Goal: Task Accomplishment & Management: Manage account settings

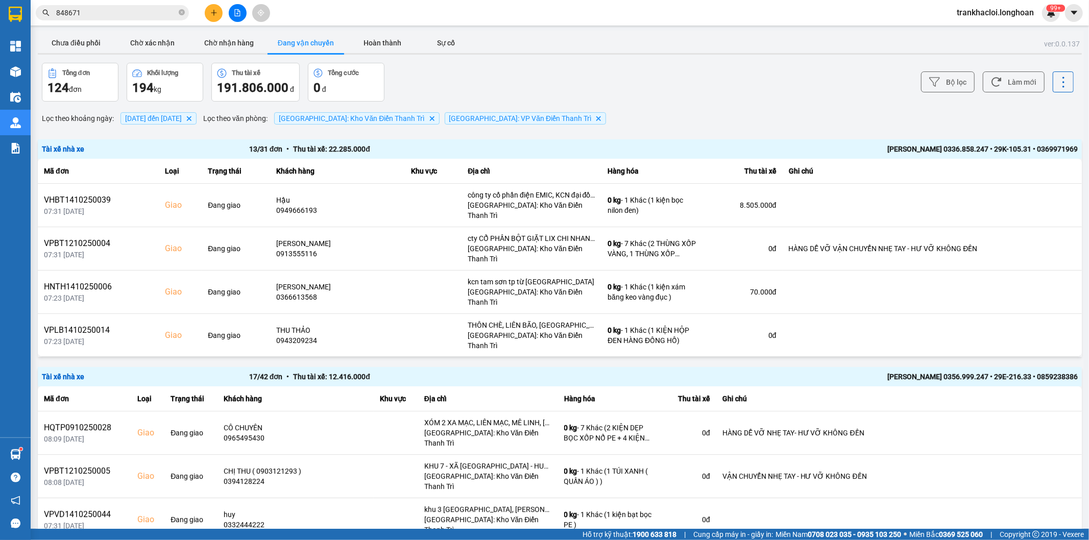
click at [134, 16] on input "848671" at bounding box center [116, 12] width 121 height 11
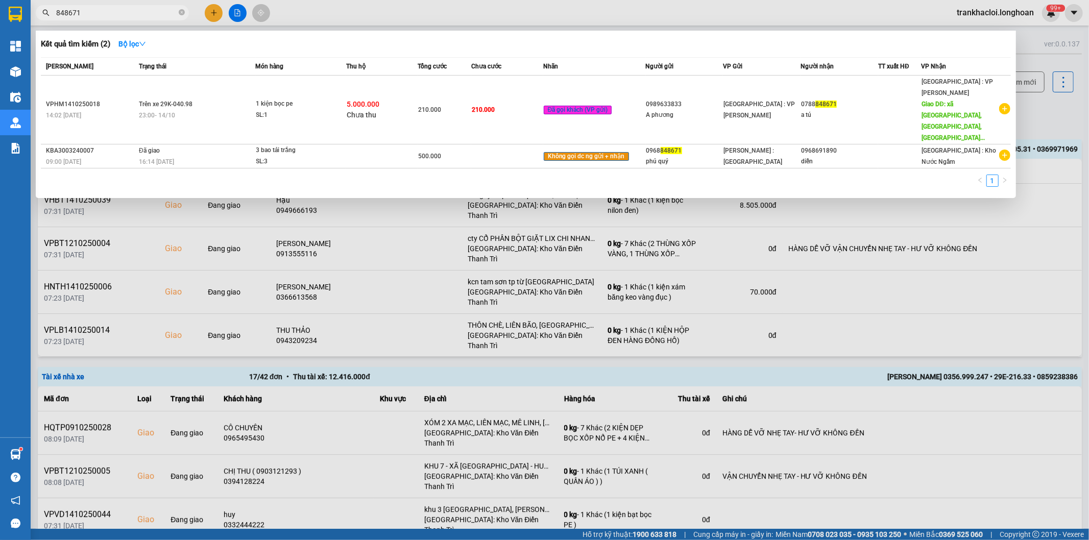
click at [134, 16] on input "848671" at bounding box center [116, 12] width 121 height 11
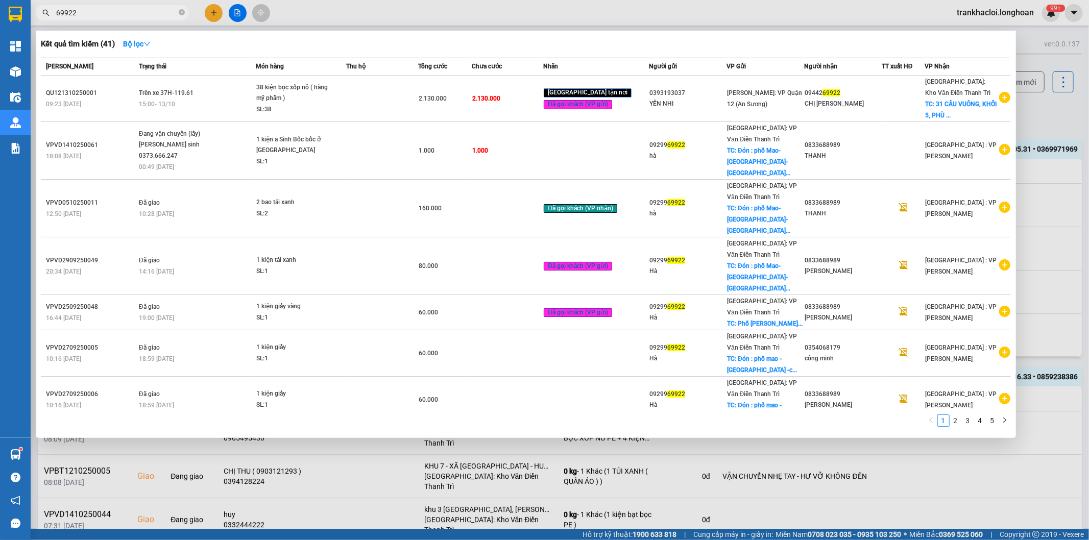
type input "69922"
click at [844, 7] on div at bounding box center [544, 270] width 1089 height 540
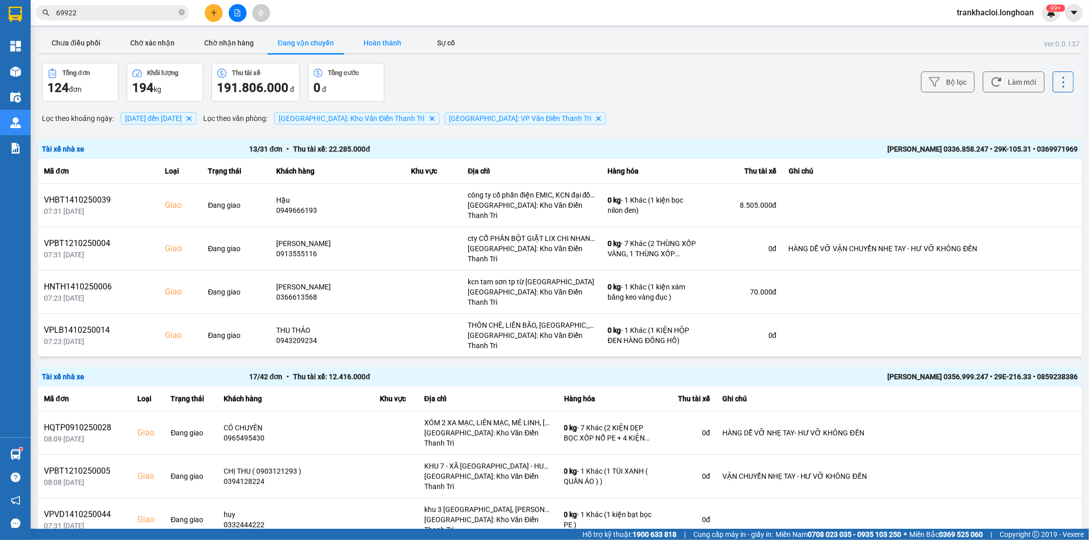
click at [385, 41] on button "Hoàn thành" at bounding box center [382, 43] width 77 height 20
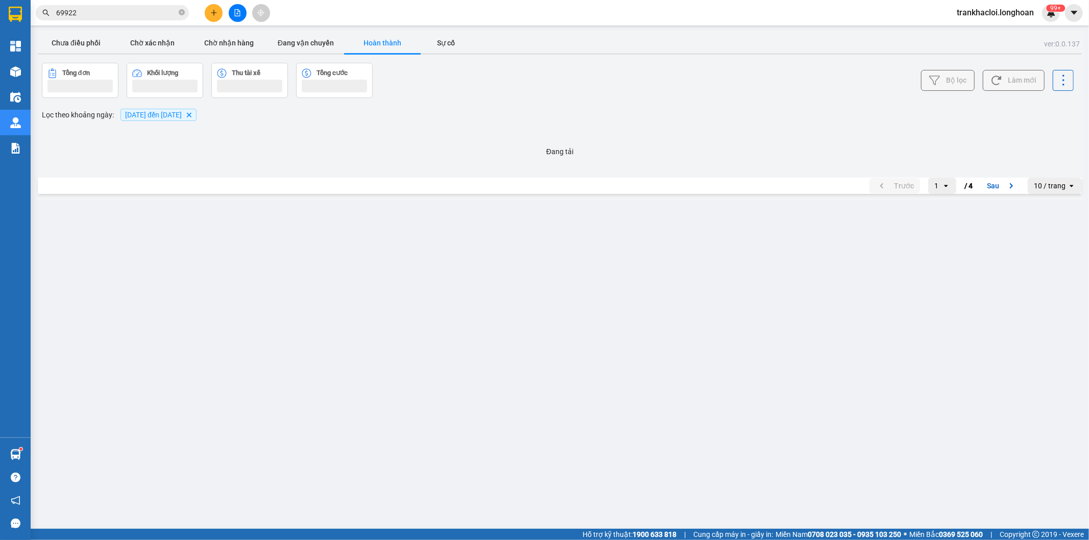
click at [942, 82] on button "Bộ lọc" at bounding box center [948, 80] width 54 height 21
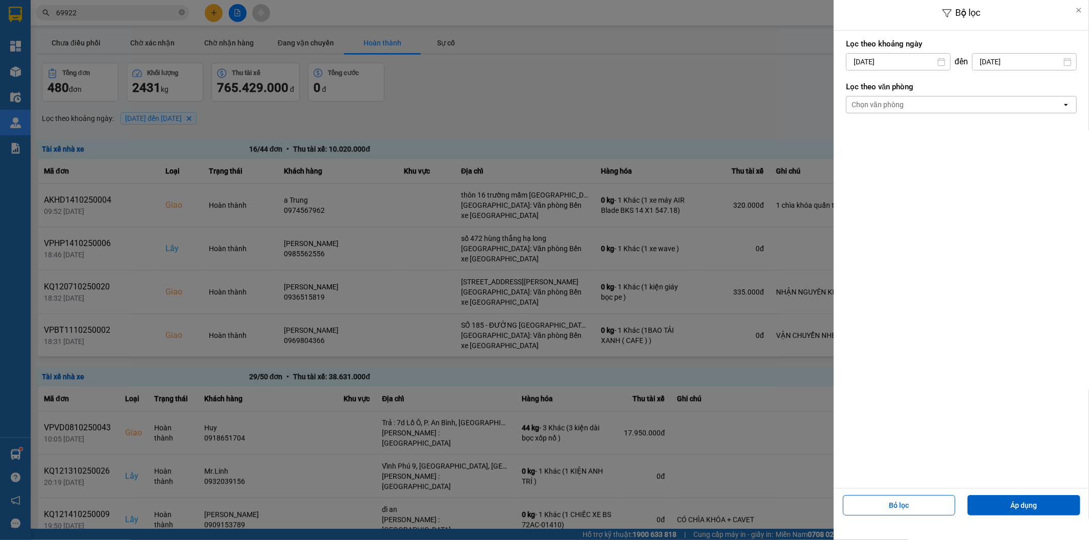
click at [886, 59] on input "[DATE]" at bounding box center [899, 62] width 104 height 16
drag, startPoint x: 896, startPoint y: 178, endPoint x: 920, endPoint y: 109, distance: 73.0
click at [897, 178] on div "15" at bounding box center [893, 181] width 14 height 12
type input "[DATE]"
click at [917, 100] on div "Chọn văn phòng" at bounding box center [955, 105] width 216 height 16
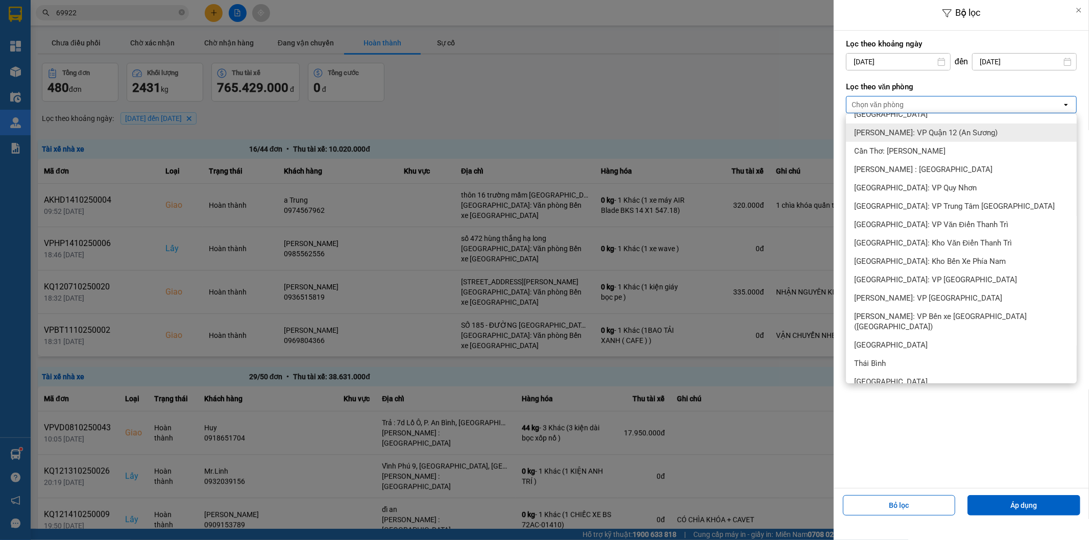
scroll to position [472, 0]
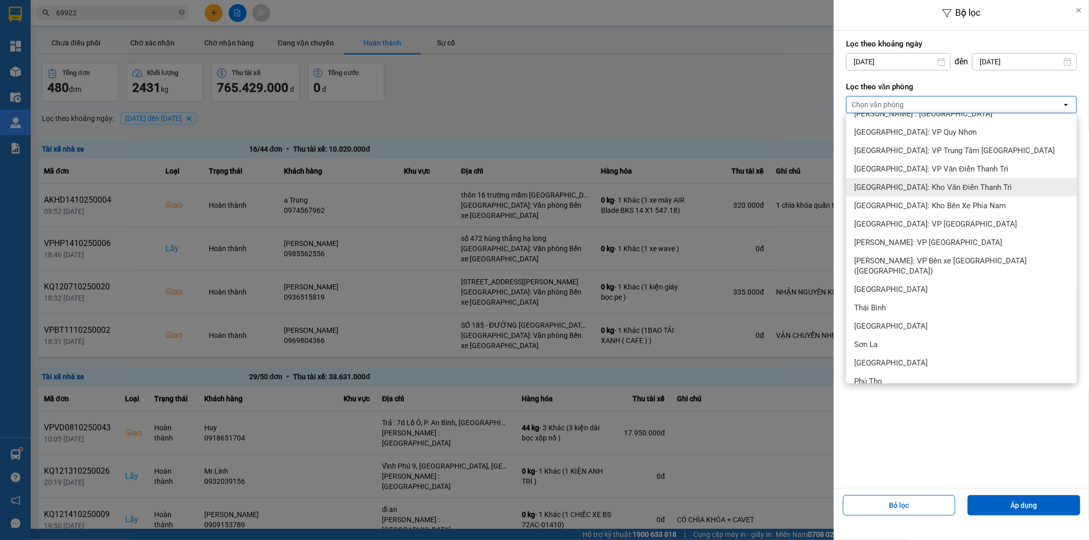
click at [899, 191] on span "[GEOGRAPHIC_DATA]: Kho Văn Điển Thanh Trì" at bounding box center [933, 187] width 158 height 10
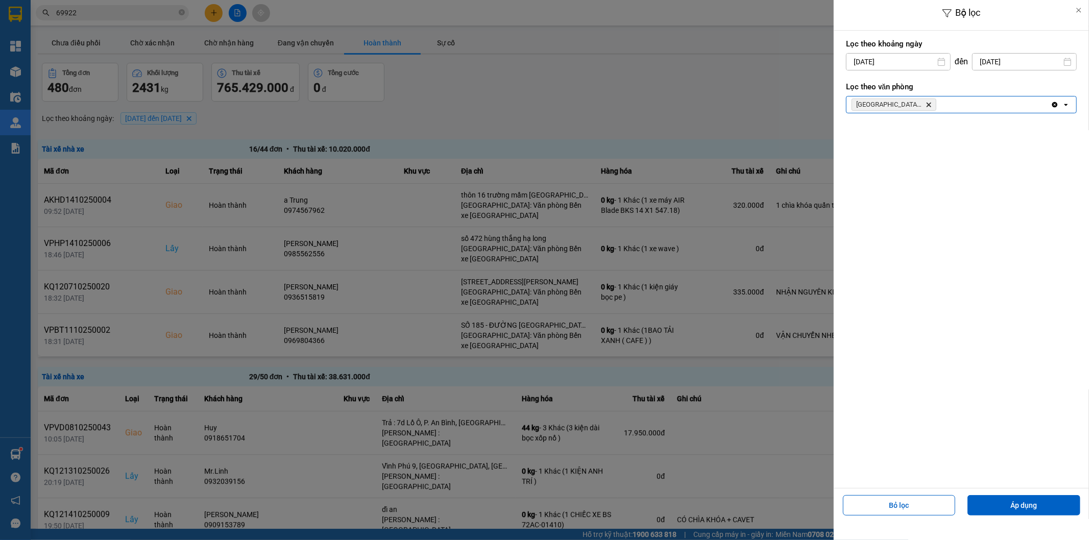
click at [956, 105] on div "[GEOGRAPHIC_DATA]: [PERSON_NAME] Trì Delete" at bounding box center [949, 105] width 204 height 16
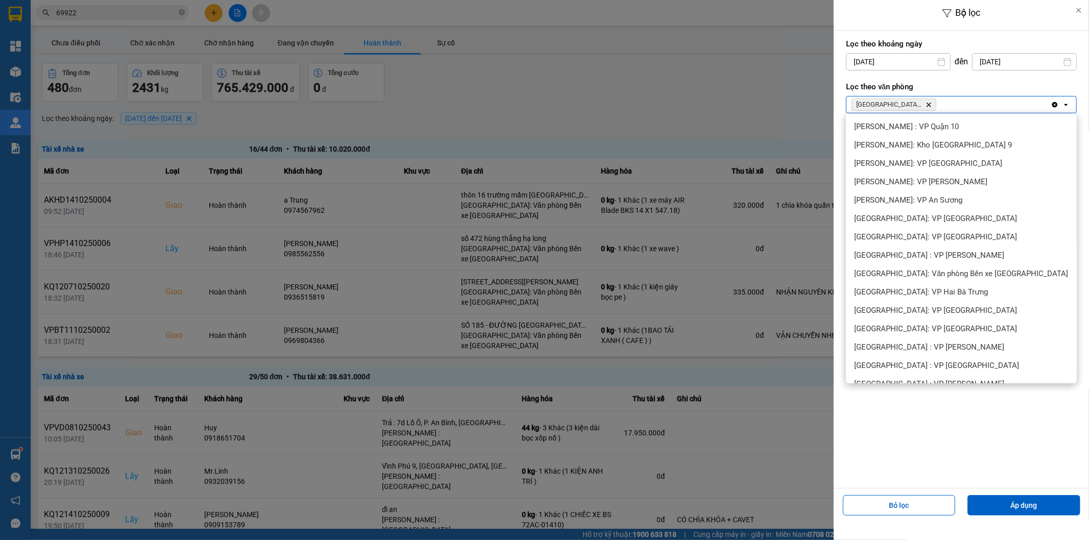
scroll to position [411, 0]
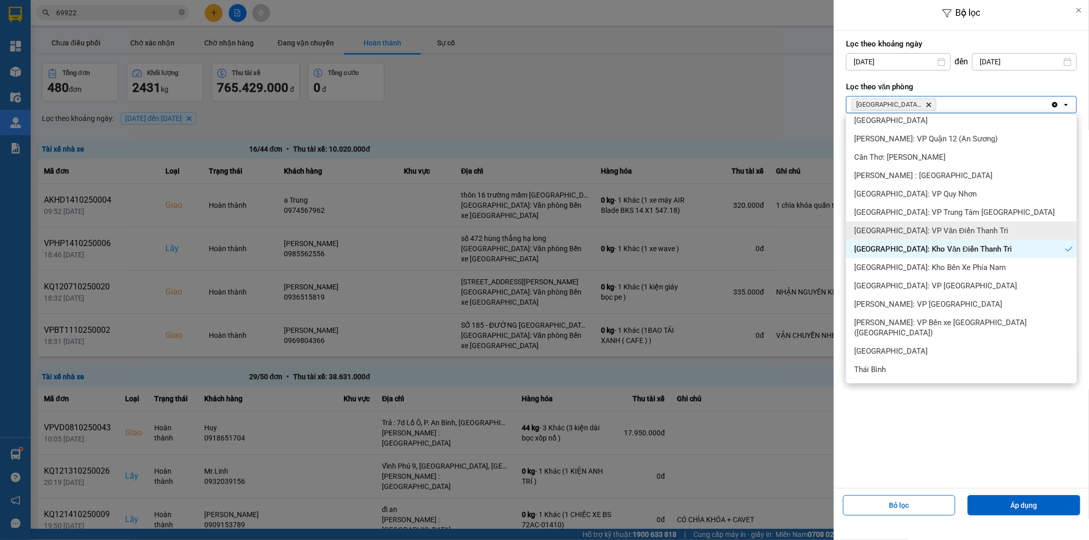
click at [896, 235] on div "[GEOGRAPHIC_DATA]: VP Văn Điển Thanh Trì" at bounding box center [961, 231] width 231 height 18
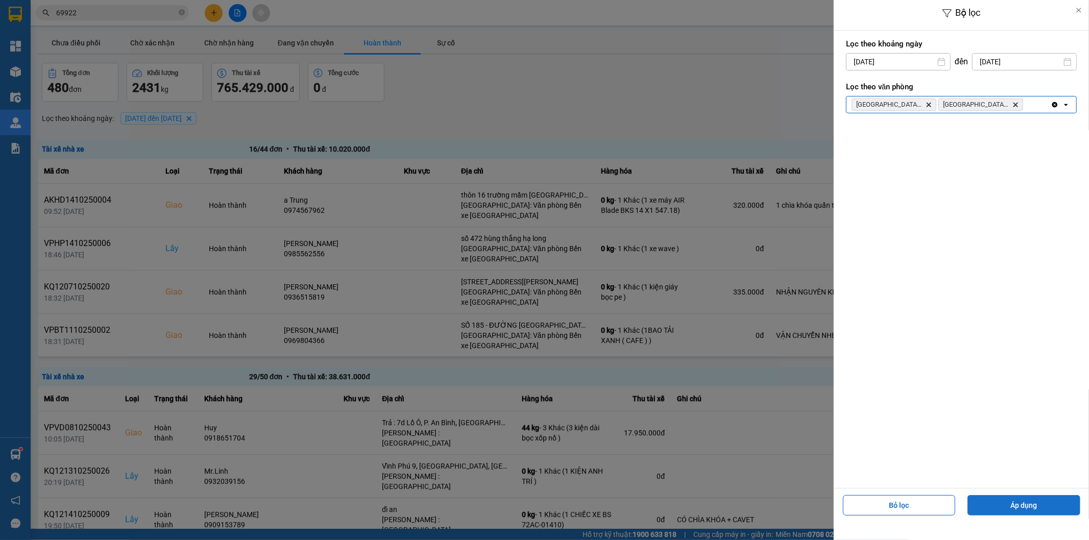
click at [1027, 506] on button "Áp dụng" at bounding box center [1024, 505] width 113 height 20
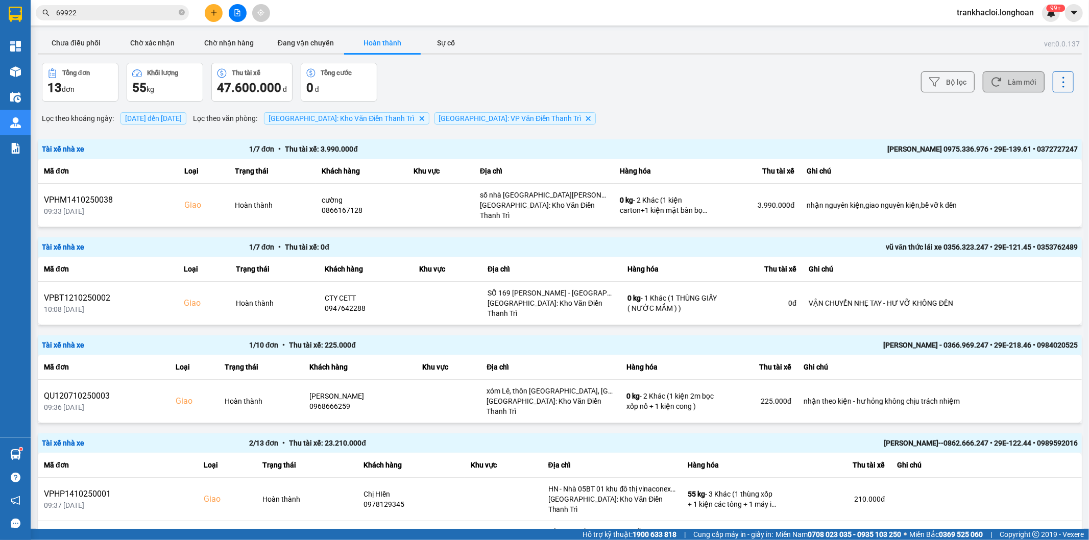
click at [1020, 80] on button "Làm mới" at bounding box center [1014, 81] width 62 height 21
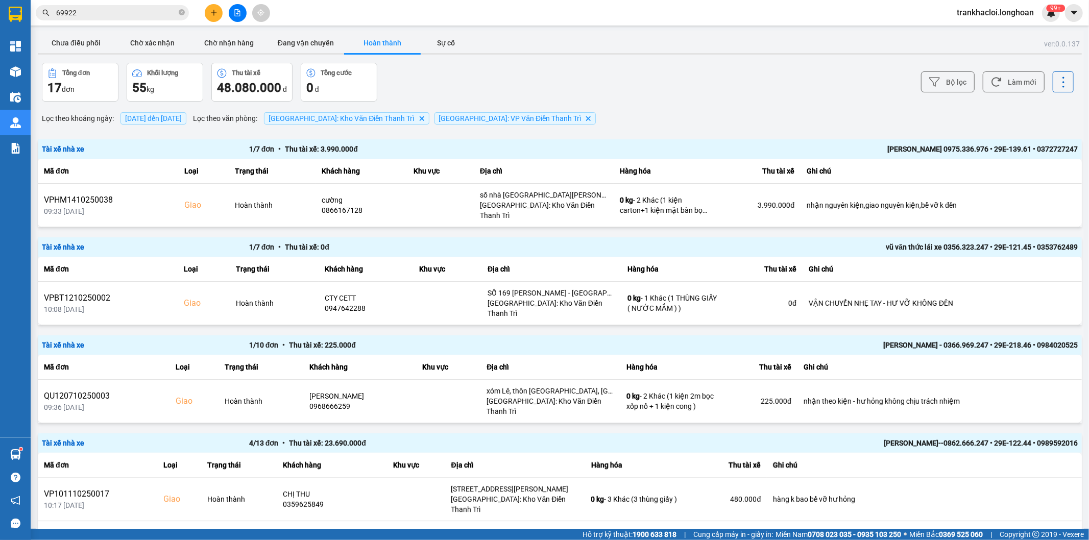
click at [320, 55] on div "Chưa điều phối Chờ xác nhận Chờ nhận hàng Đang vận chuyển Hoàn thành Sự cố" at bounding box center [560, 44] width 1044 height 23
click at [315, 37] on button "Đang vận chuyển" at bounding box center [306, 43] width 77 height 20
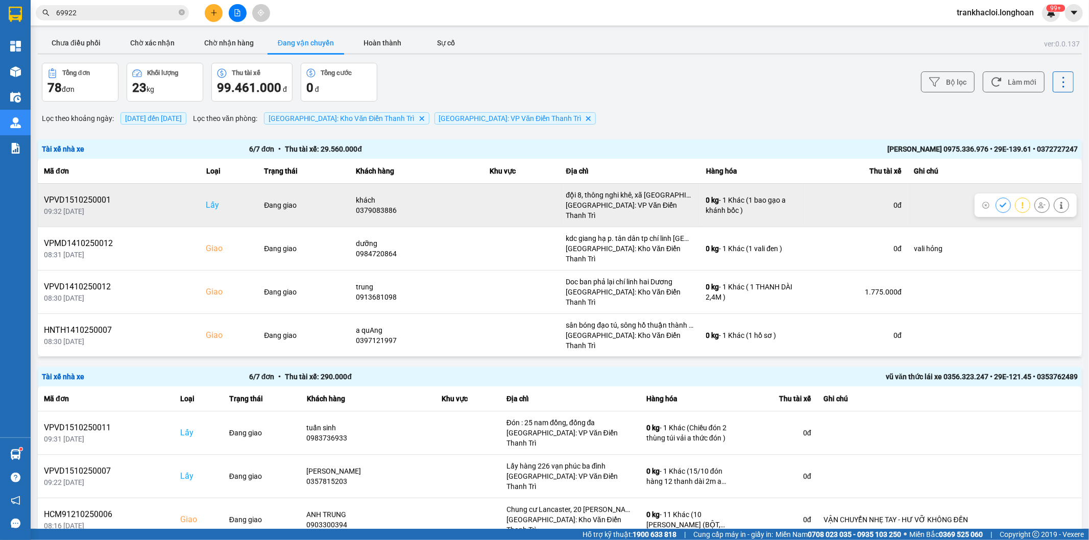
click at [84, 198] on div "VPVD1510250001" at bounding box center [119, 200] width 150 height 12
copy div "VPVD1510250001"
click at [1035, 198] on button at bounding box center [1042, 205] width 14 height 18
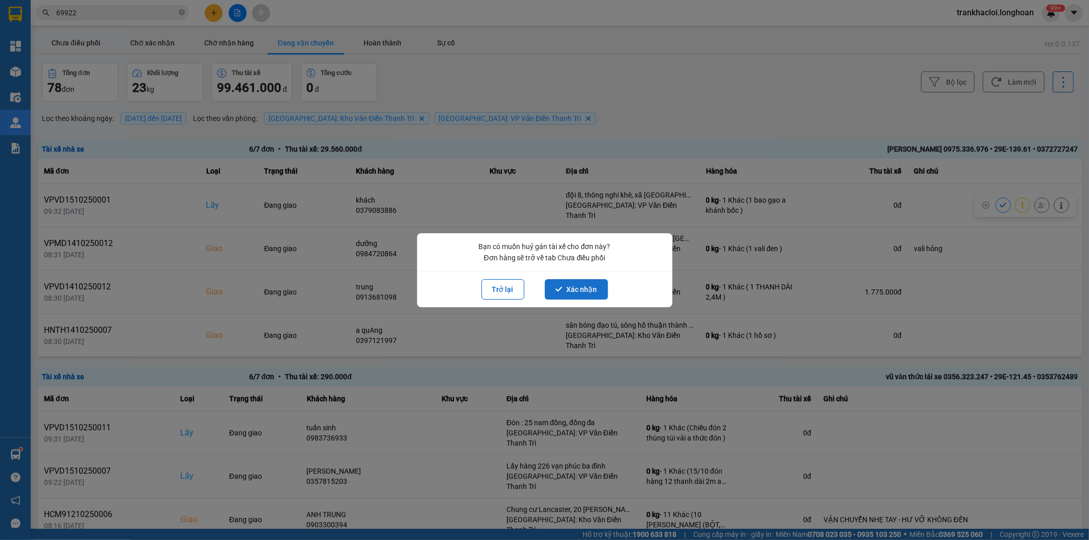
click at [593, 290] on button "Xác nhận" at bounding box center [576, 289] width 63 height 20
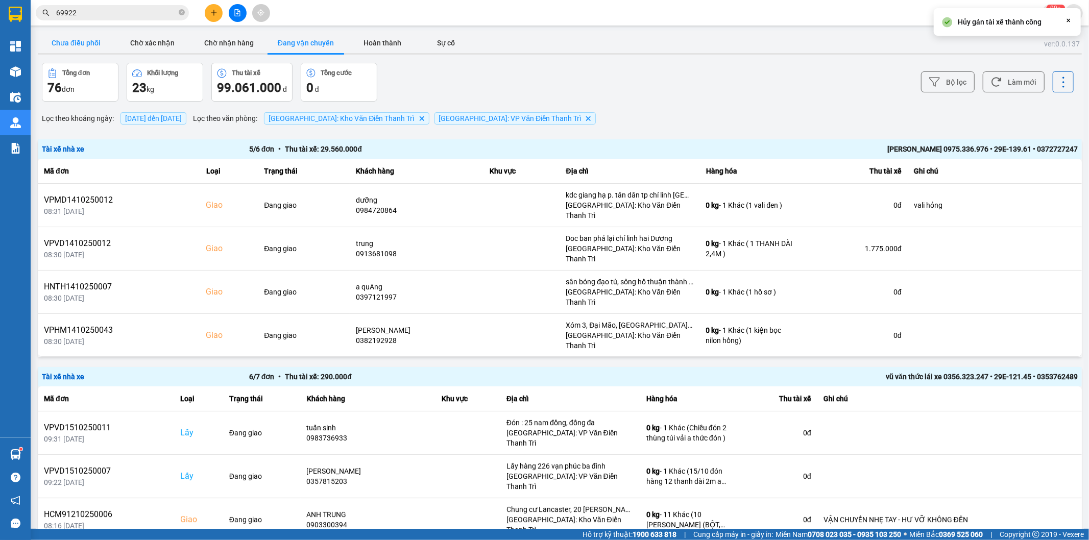
click at [81, 39] on button "Chưa điều phối" at bounding box center [76, 43] width 77 height 20
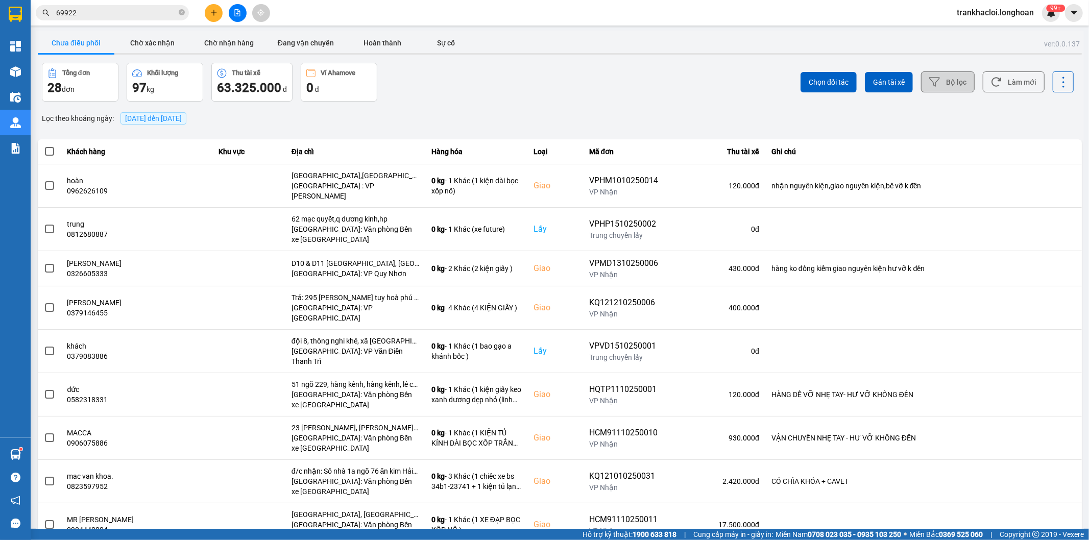
click at [943, 80] on button "Bộ lọc" at bounding box center [948, 81] width 54 height 21
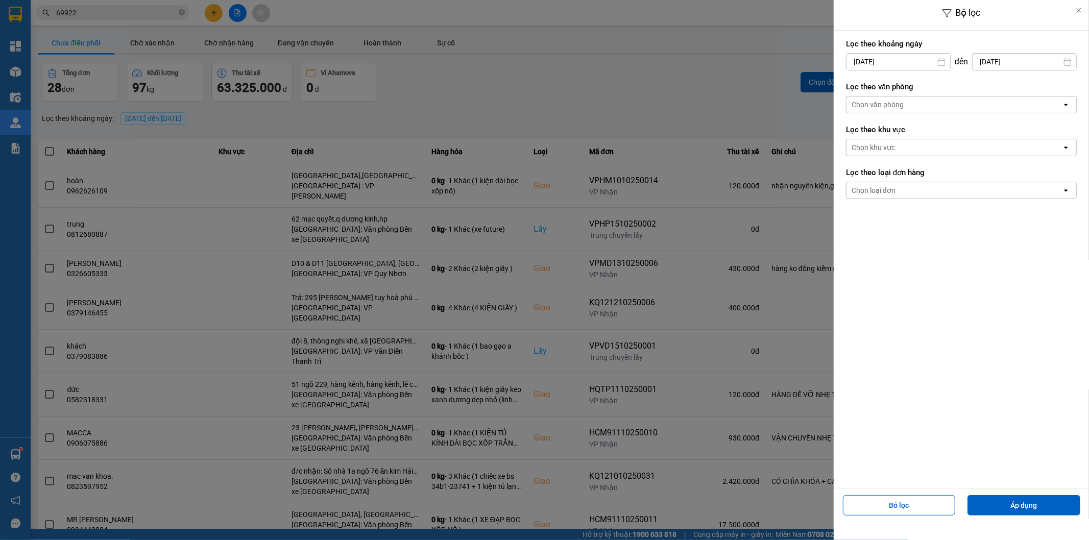
click at [484, 59] on div at bounding box center [544, 270] width 1089 height 540
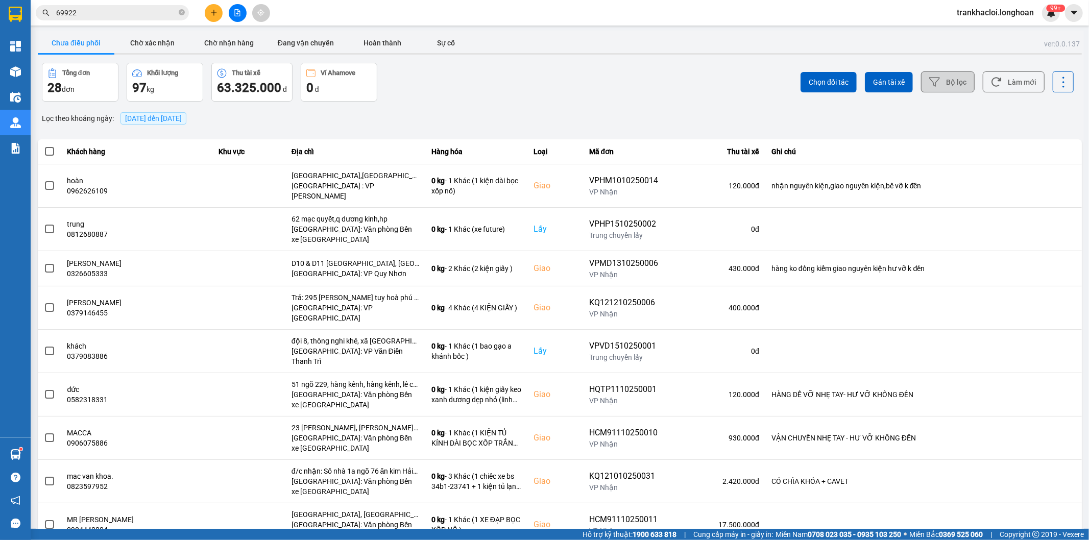
click at [929, 86] on icon at bounding box center [934, 82] width 11 height 11
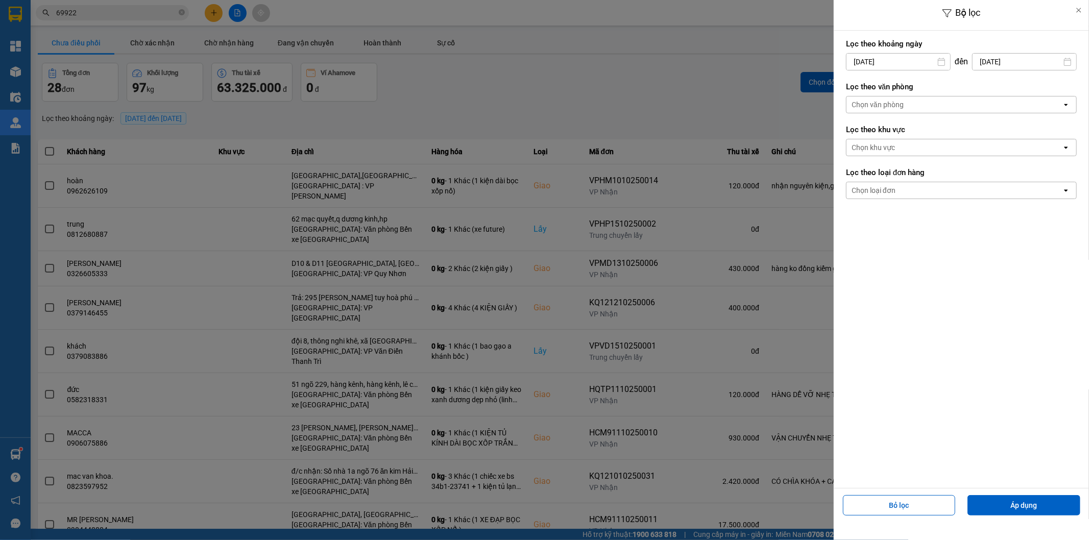
click at [939, 108] on div "Chọn văn phòng" at bounding box center [955, 105] width 216 height 16
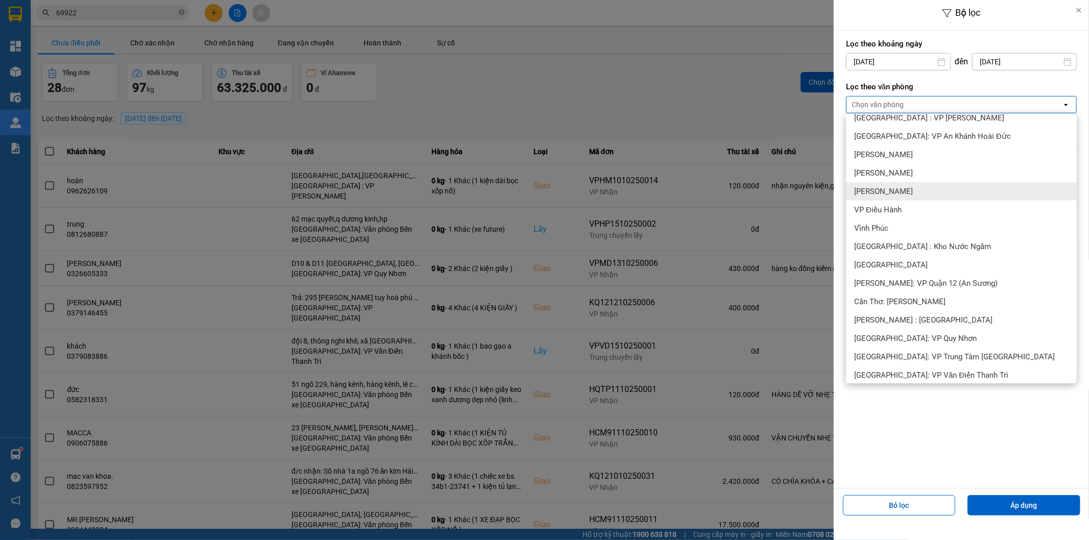
scroll to position [378, 0]
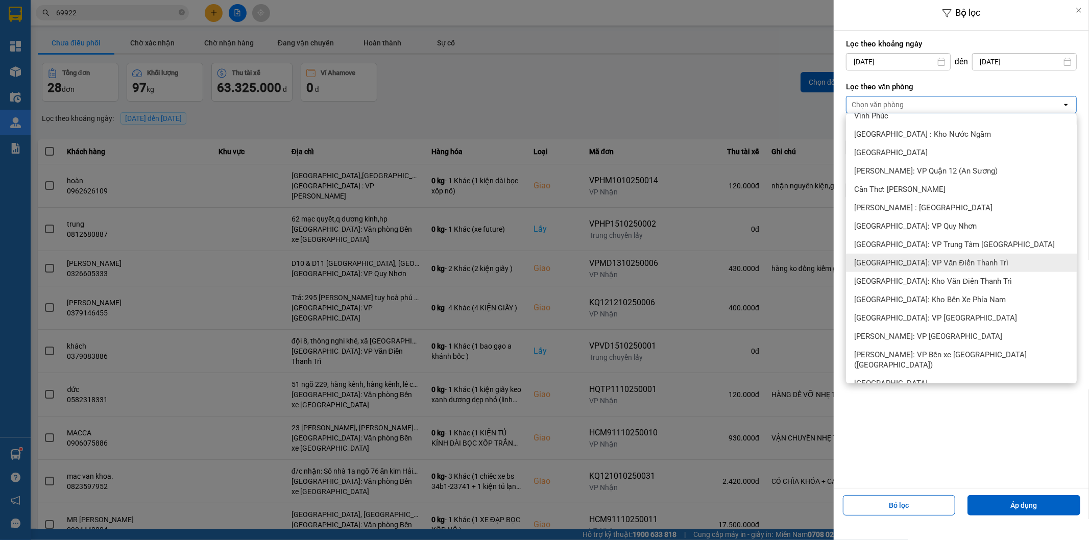
drag, startPoint x: 907, startPoint y: 258, endPoint x: 997, endPoint y: 443, distance: 205.3
click at [907, 258] on span "[GEOGRAPHIC_DATA]: VP Văn Điển Thanh Trì" at bounding box center [931, 263] width 154 height 10
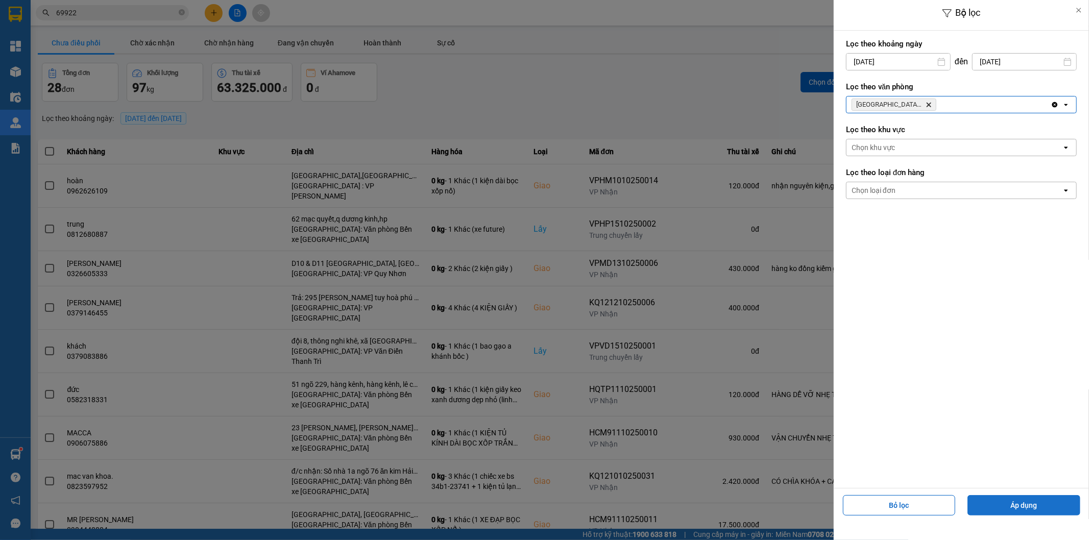
click at [1019, 507] on button "Áp dụng" at bounding box center [1024, 505] width 113 height 20
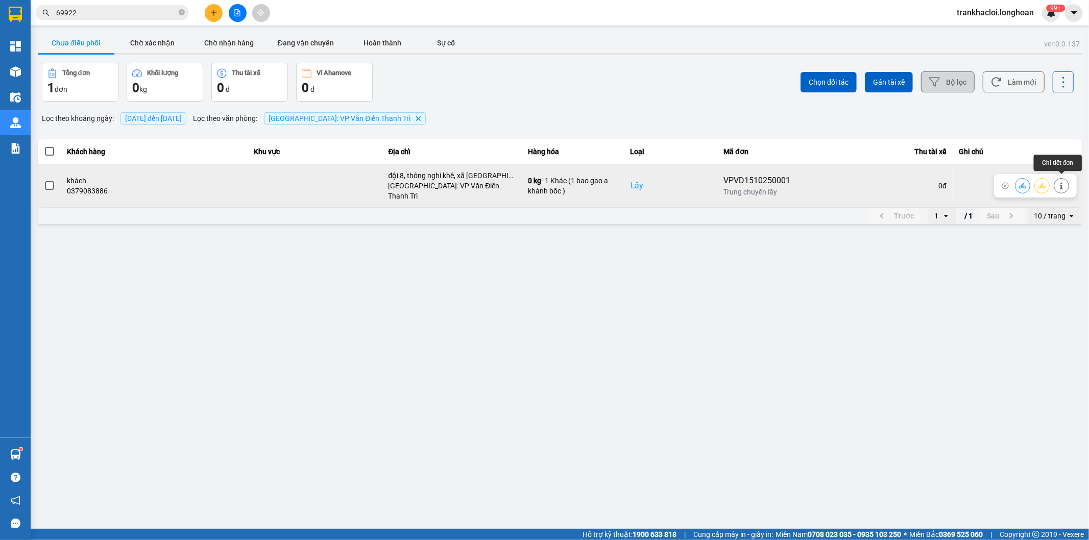
click at [1062, 182] on icon at bounding box center [1061, 185] width 3 height 7
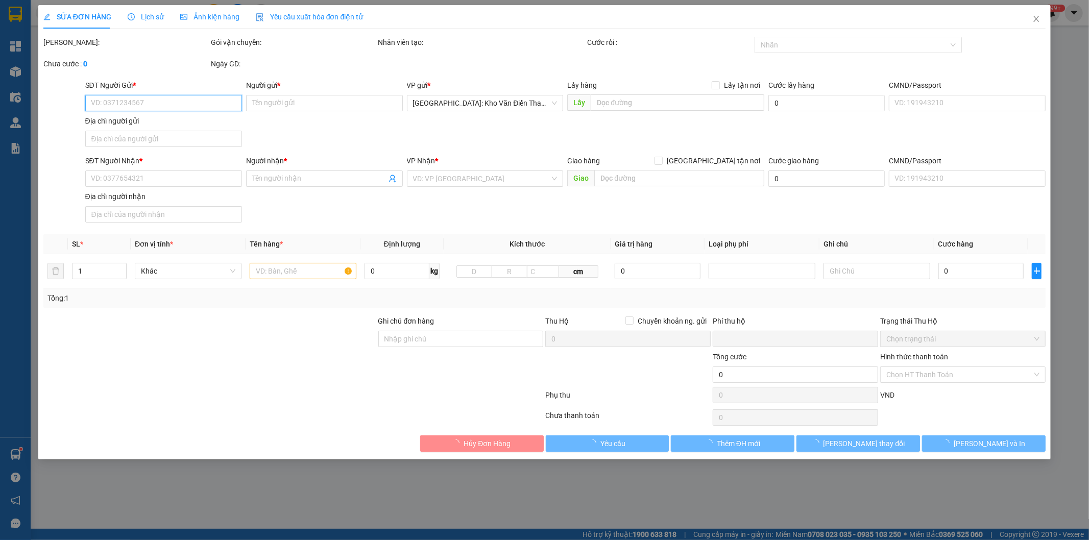
type input "0379083886"
type input "khách"
checkbox input "true"
type input "đội 8, thông nghi khê, xã [GEOGRAPHIC_DATA], huyện [GEOGRAPHIC_DATA], [GEOGRAPH…"
type input "0985532028"
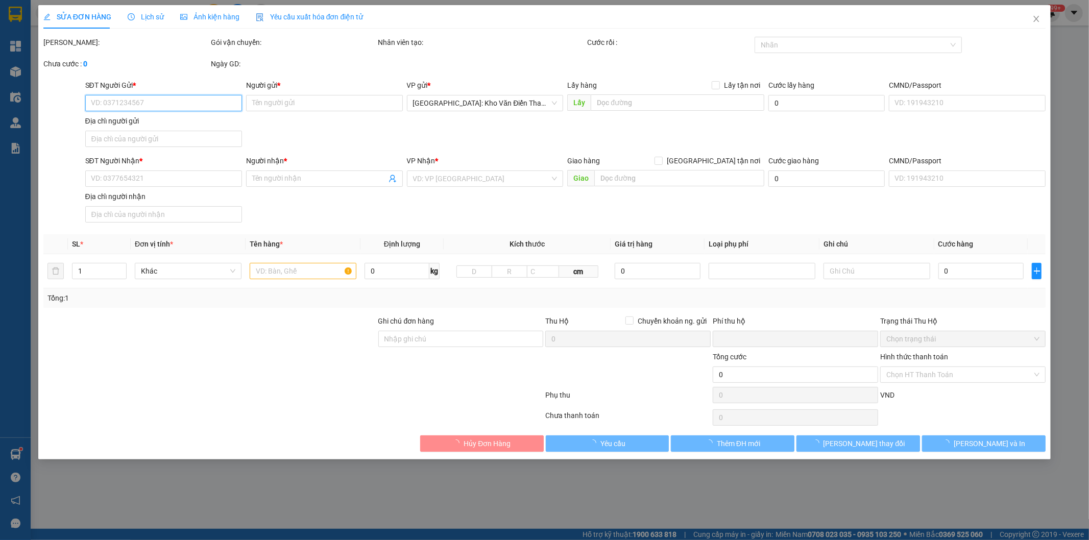
type input "Ngọc"
checkbox input "true"
type input "[STREET_ADDRESS][PERSON_NAME] Bình, [GEOGRAPHIC_DATA], [GEOGRAPHIC_DATA]"
type input "0"
type input "380.000"
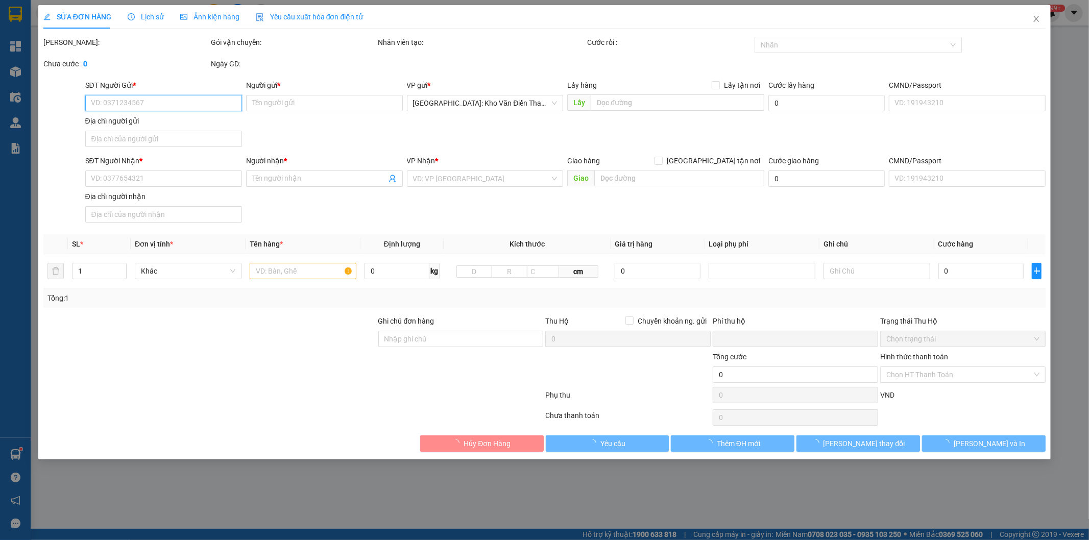
type input "380.000"
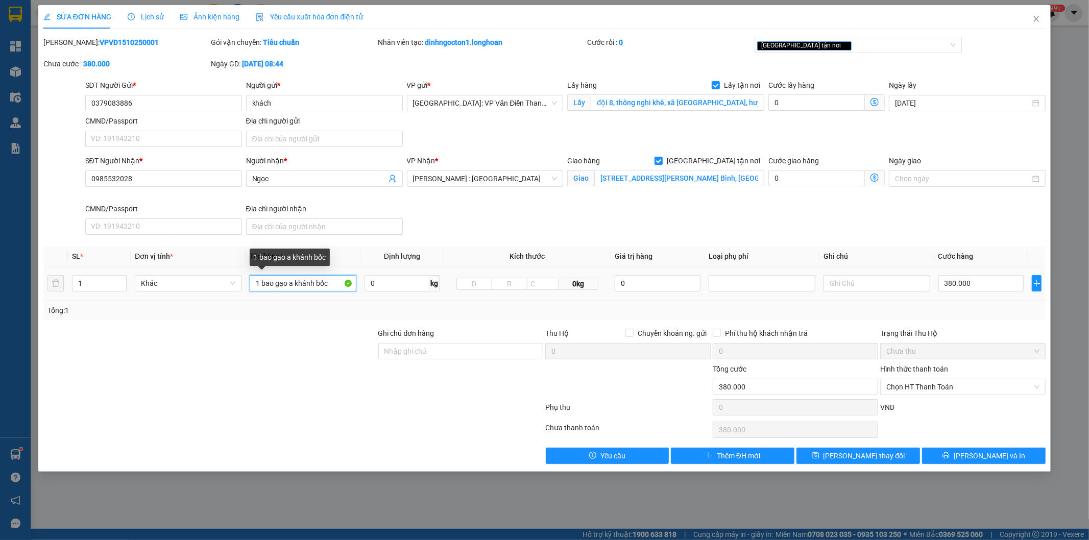
drag, startPoint x: 295, startPoint y: 284, endPoint x: 313, endPoint y: 282, distance: 18.4
click at [313, 282] on input "1 bao gạo a khánh bốc" at bounding box center [303, 283] width 107 height 16
type input "1 bao gạo a sinh bốc"
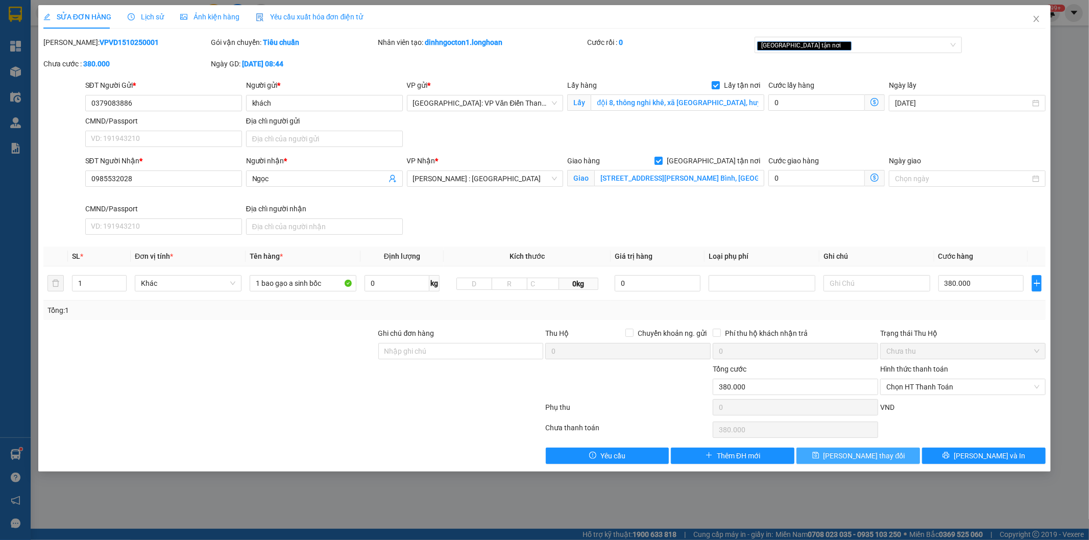
drag, startPoint x: 830, startPoint y: 456, endPoint x: 831, endPoint y: 447, distance: 8.2
click at [831, 454] on button "[PERSON_NAME] thay đổi" at bounding box center [859, 456] width 124 height 16
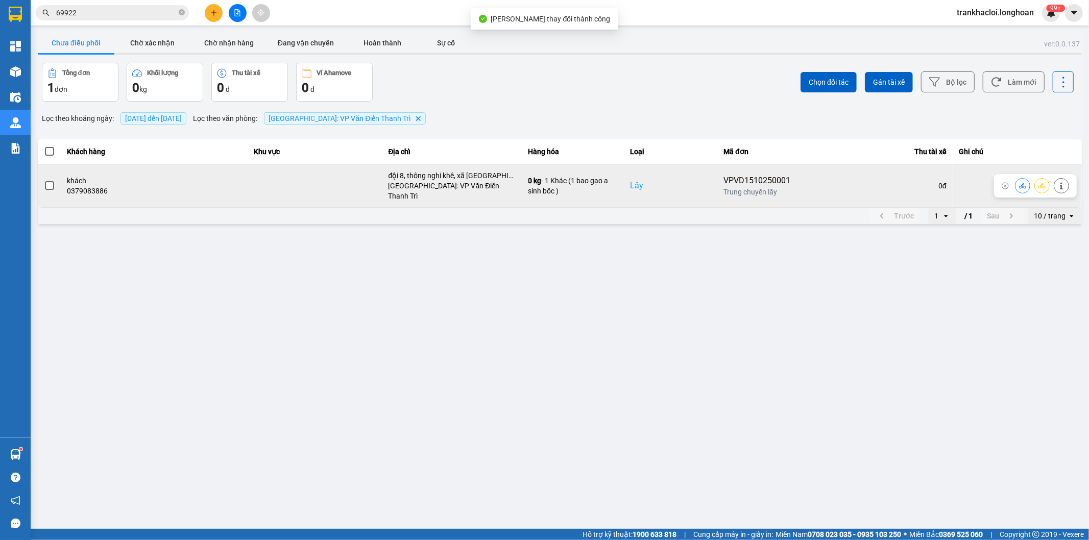
click at [1039, 182] on icon at bounding box center [1042, 185] width 7 height 7
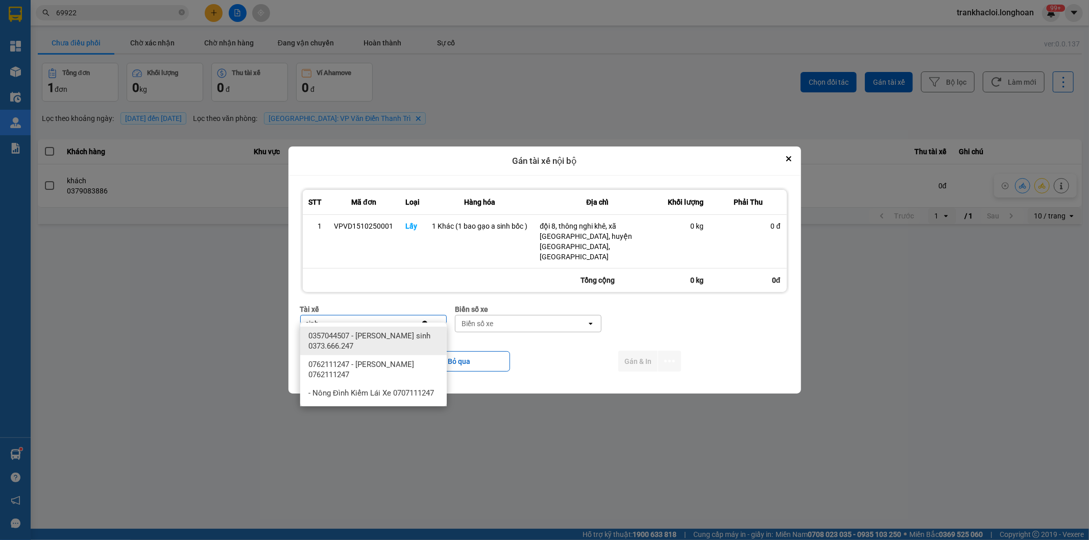
type input "sinh"
click at [372, 347] on span "0357044507 - [PERSON_NAME] sinh 0373.666.247" at bounding box center [375, 341] width 134 height 20
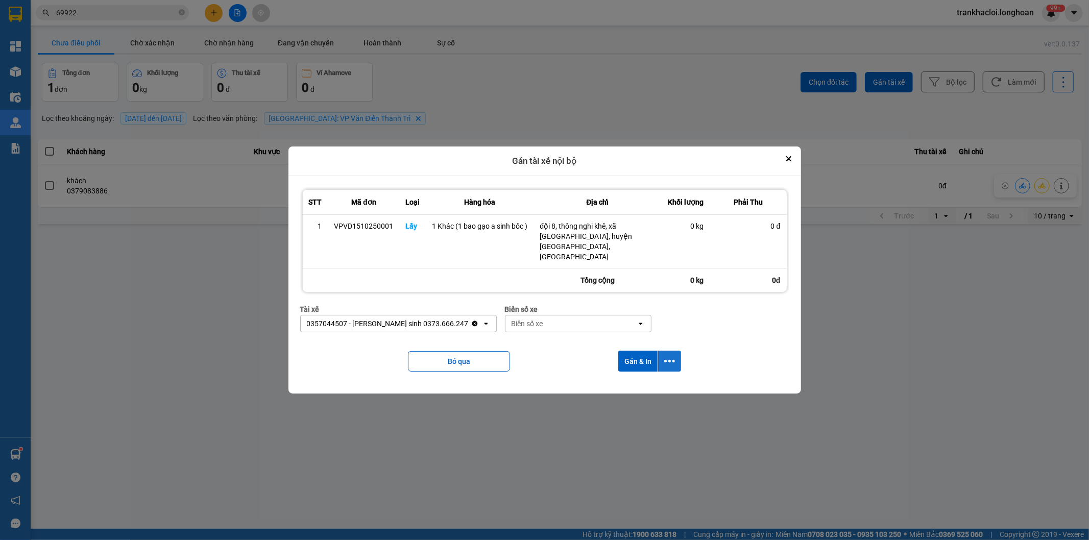
drag, startPoint x: 673, startPoint y: 350, endPoint x: 669, endPoint y: 356, distance: 7.1
click at [672, 356] on icon "dialog" at bounding box center [669, 361] width 11 height 11
click at [634, 376] on span "Chỉ gán tài" at bounding box center [629, 379] width 34 height 10
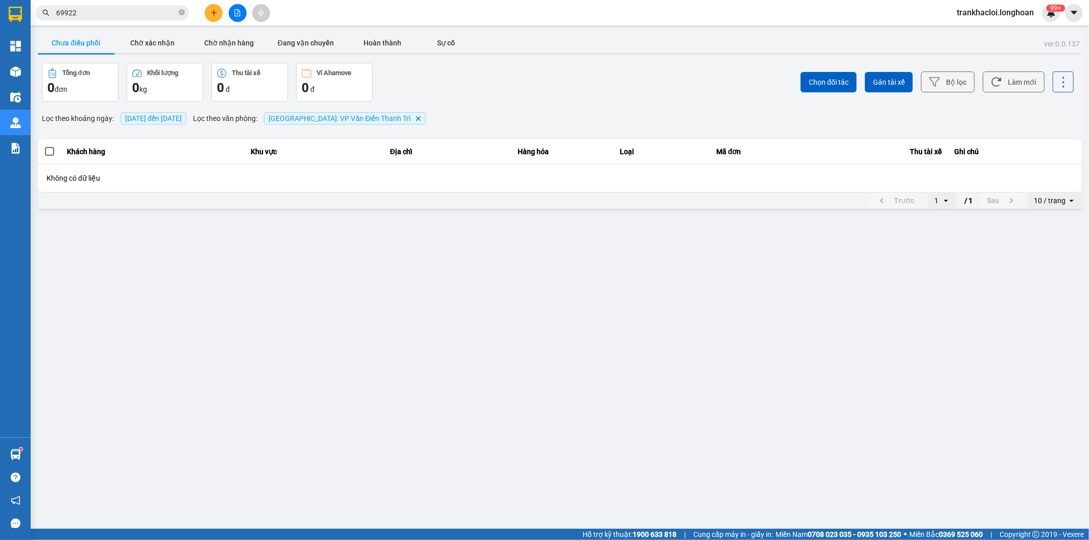
click at [136, 12] on input "69922" at bounding box center [116, 12] width 121 height 11
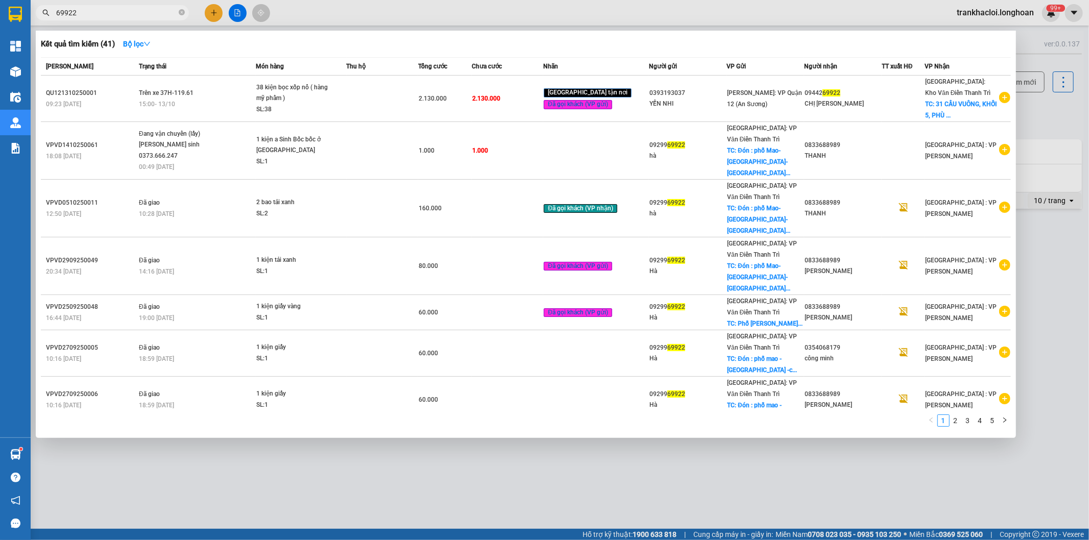
click at [136, 12] on input "69922" at bounding box center [116, 12] width 121 height 11
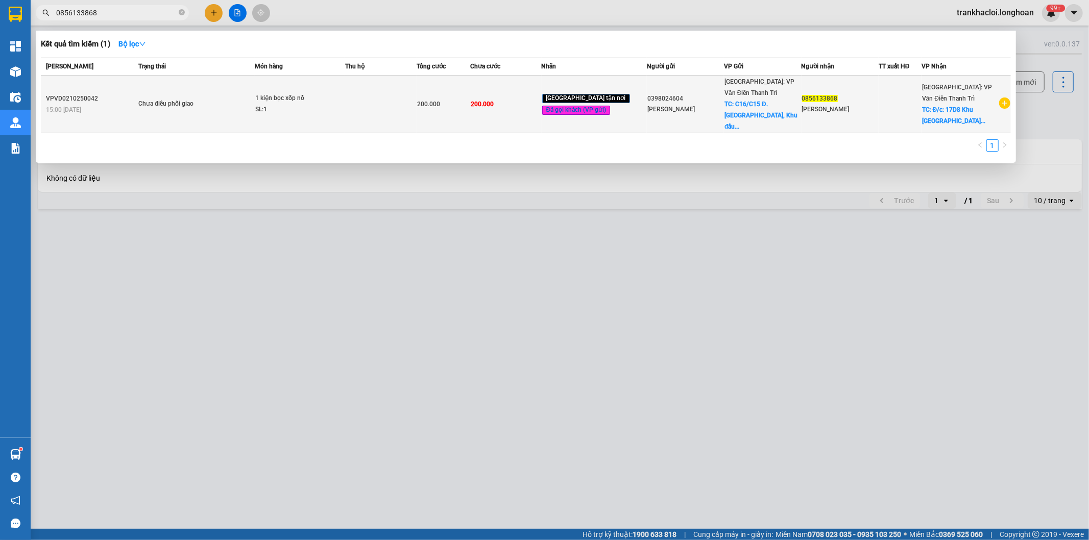
type input "0856133868"
click at [174, 85] on td "Chưa điều phối giao" at bounding box center [195, 105] width 119 height 58
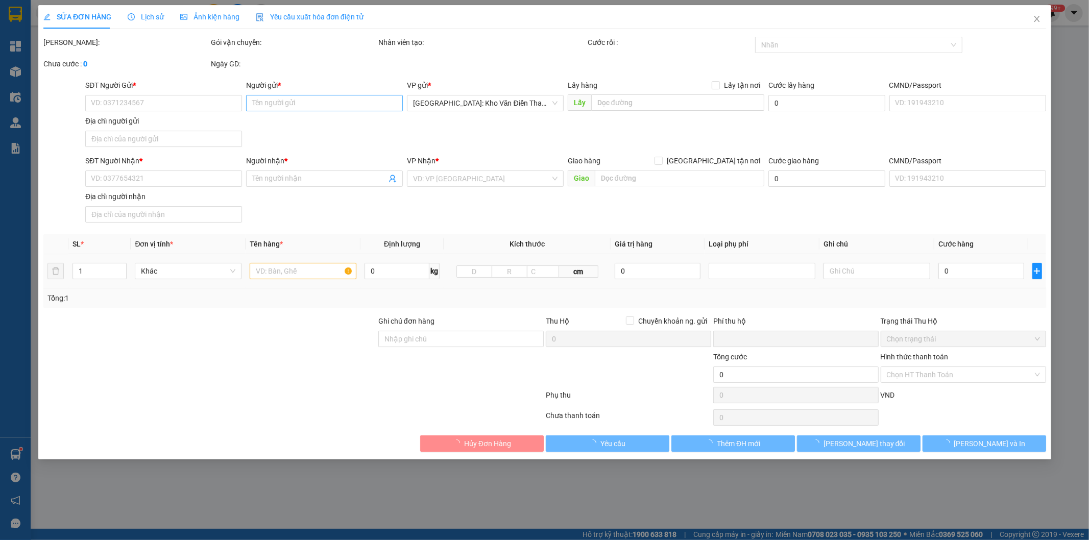
type input "0398024604"
type input "[PERSON_NAME]"
checkbox input "true"
type input "C16/C15 Đ. [GEOGRAPHIC_DATA], Khu đấu giá, [GEOGRAPHIC_DATA], [GEOGRAPHIC_DATA]"
type input "0856133868"
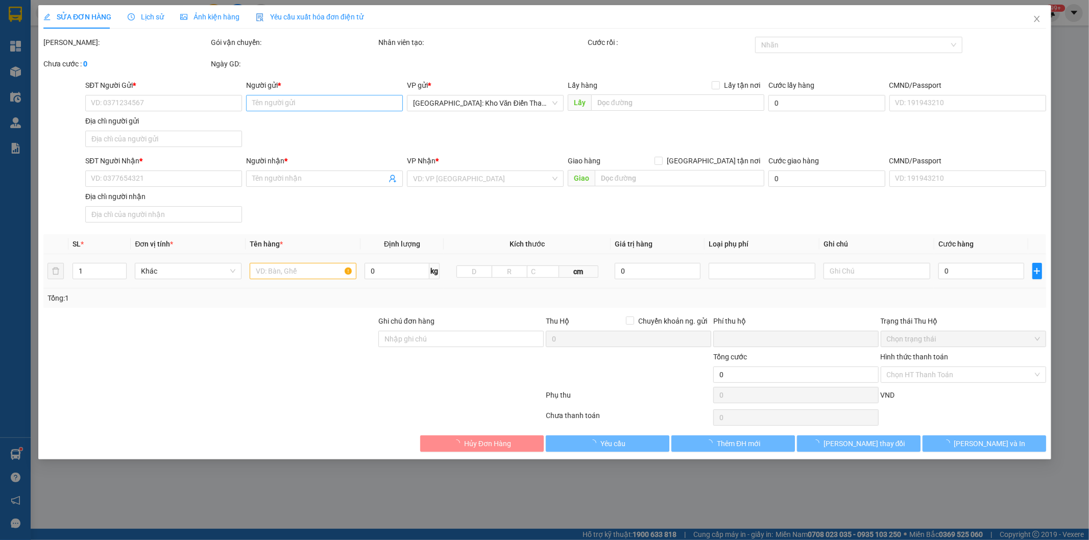
type input "[PERSON_NAME]"
checkbox input "true"
type input "Đ/c: 17D8 Khu [GEOGRAPHIC_DATA] Pearl - 92 [GEOGRAPHIC_DATA] - phường 22 - quận…"
checkbox input "true"
type input "5.000"
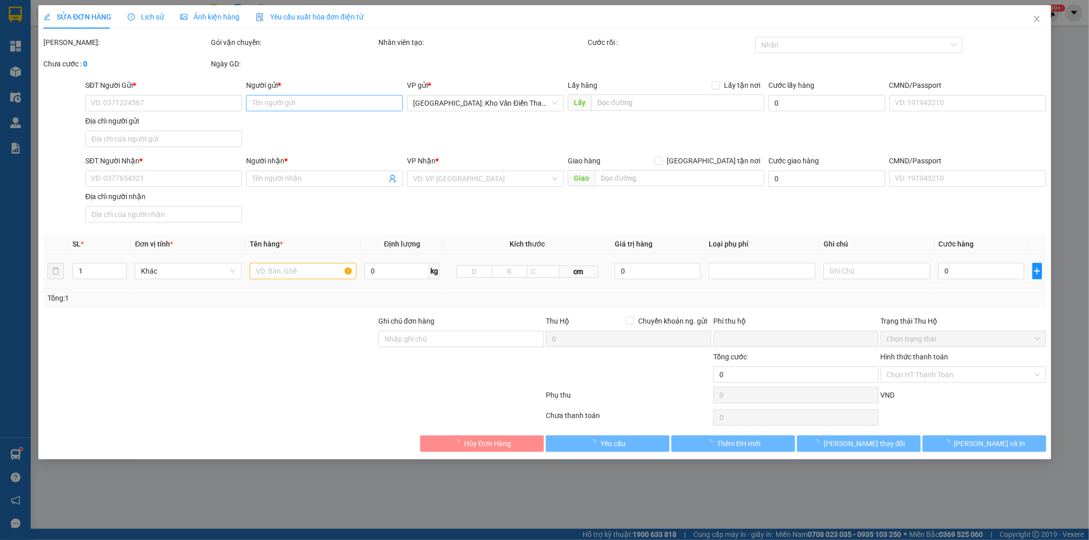
type input "200.000"
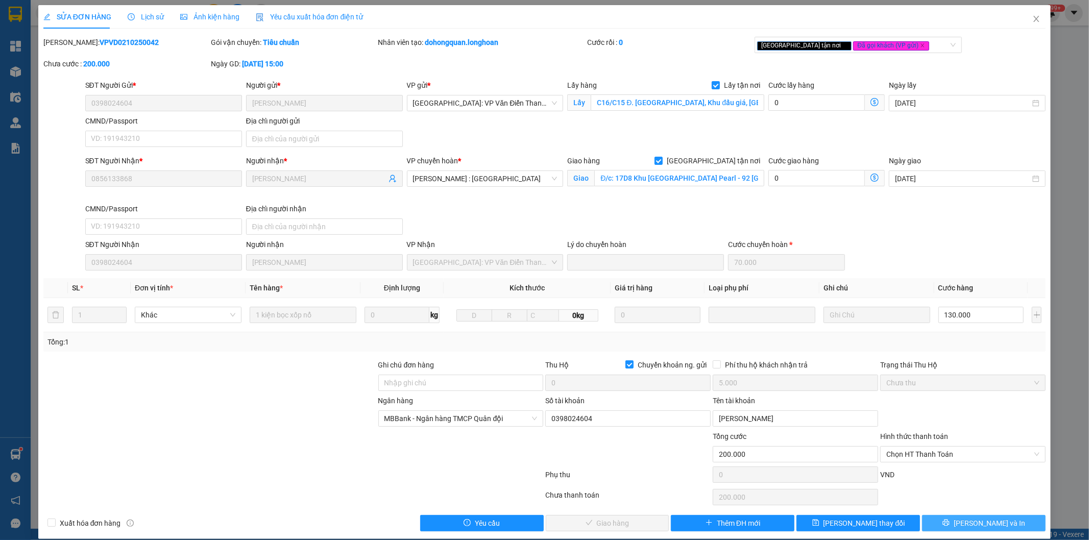
click at [950, 524] on icon "printer" at bounding box center [946, 523] width 7 height 7
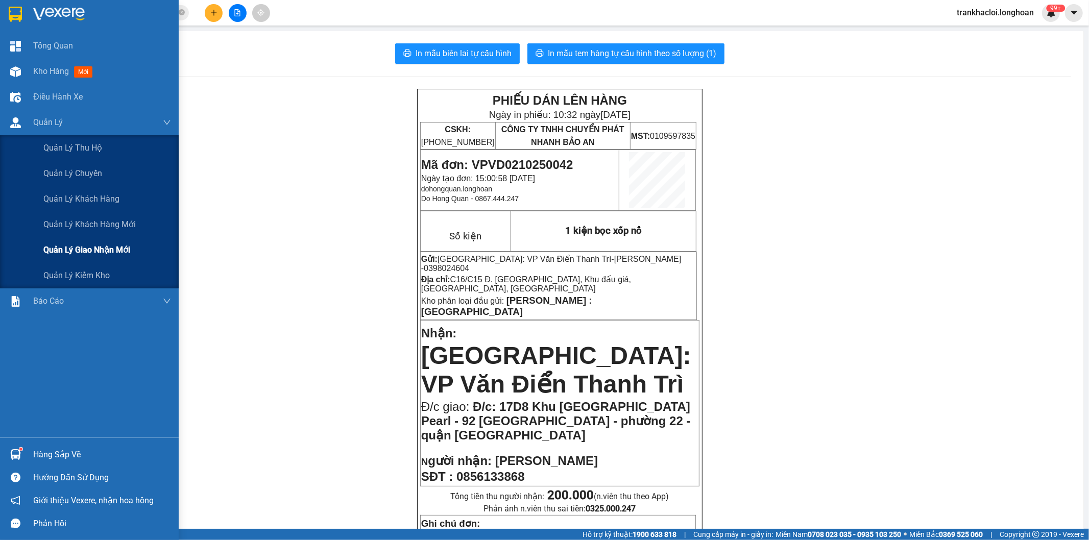
click at [84, 246] on span "Quản lý giao nhận mới" at bounding box center [86, 250] width 87 height 13
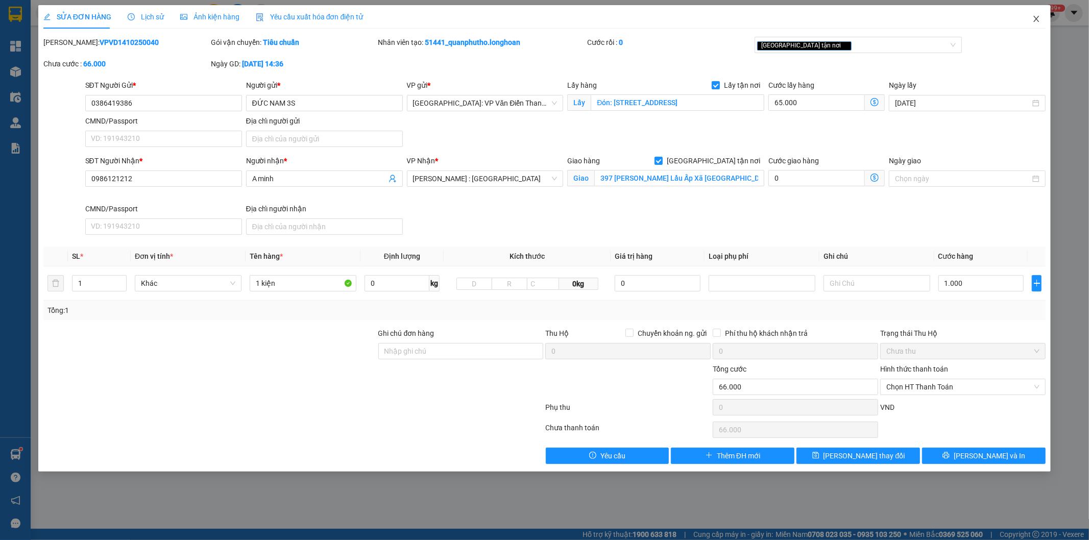
drag, startPoint x: 1040, startPoint y: 18, endPoint x: 1028, endPoint y: 19, distance: 12.4
click at [1039, 18] on icon "close" at bounding box center [1037, 19] width 8 height 8
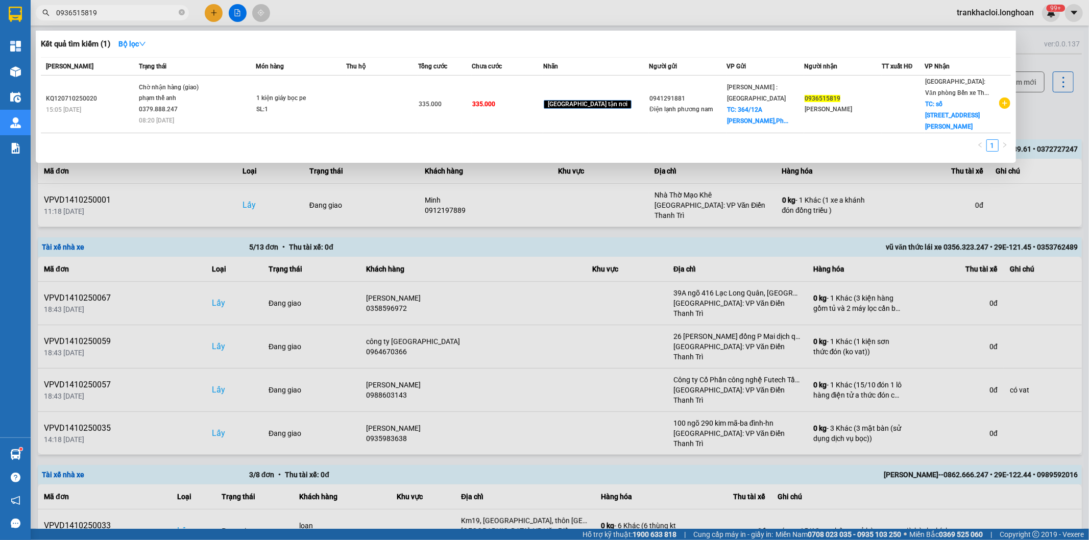
paste input "VPVD1510250001"
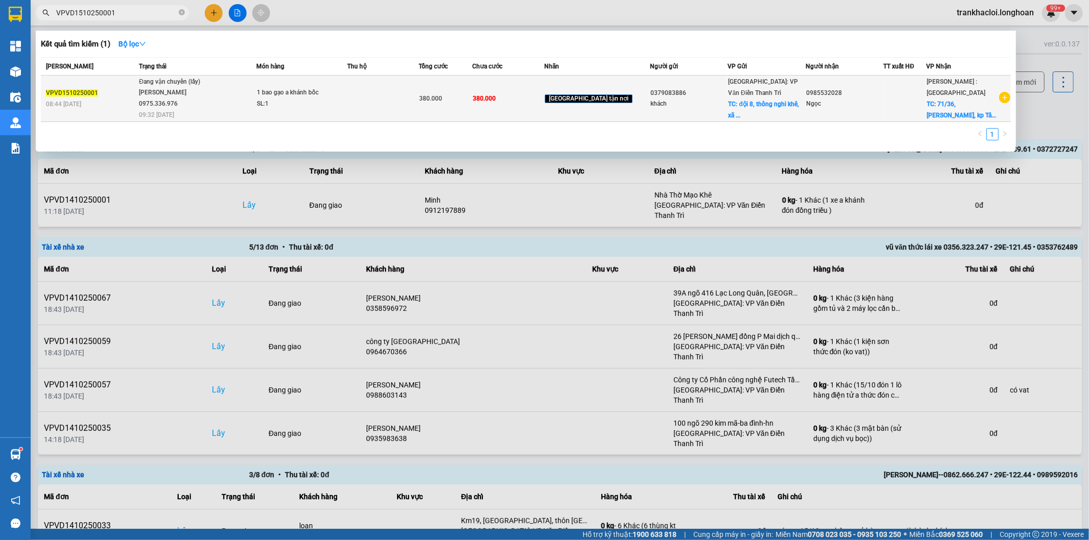
click at [332, 106] on div "SL: 1" at bounding box center [295, 104] width 77 height 11
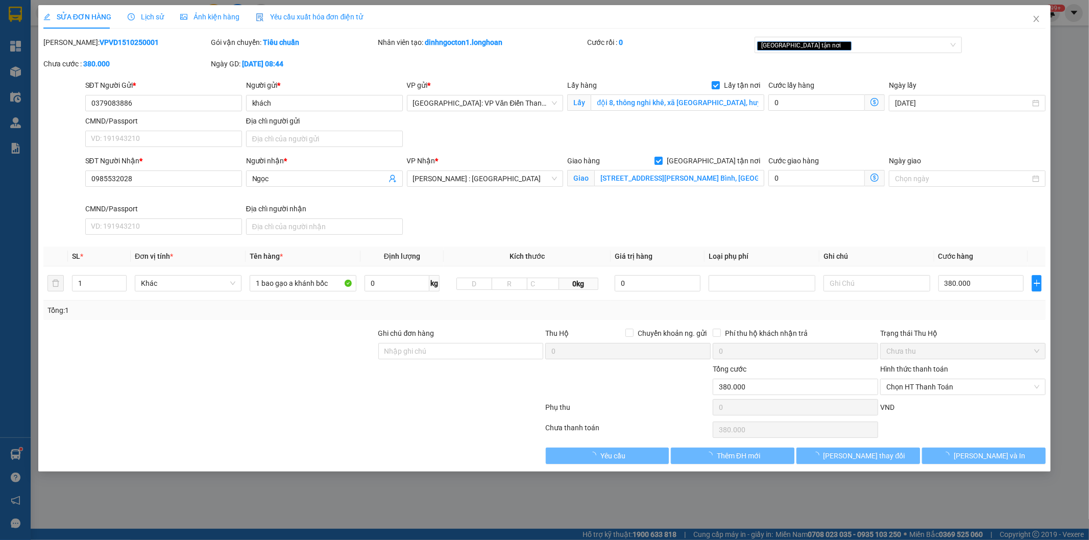
click at [133, 20] on icon "clock-circle" at bounding box center [131, 16] width 7 height 7
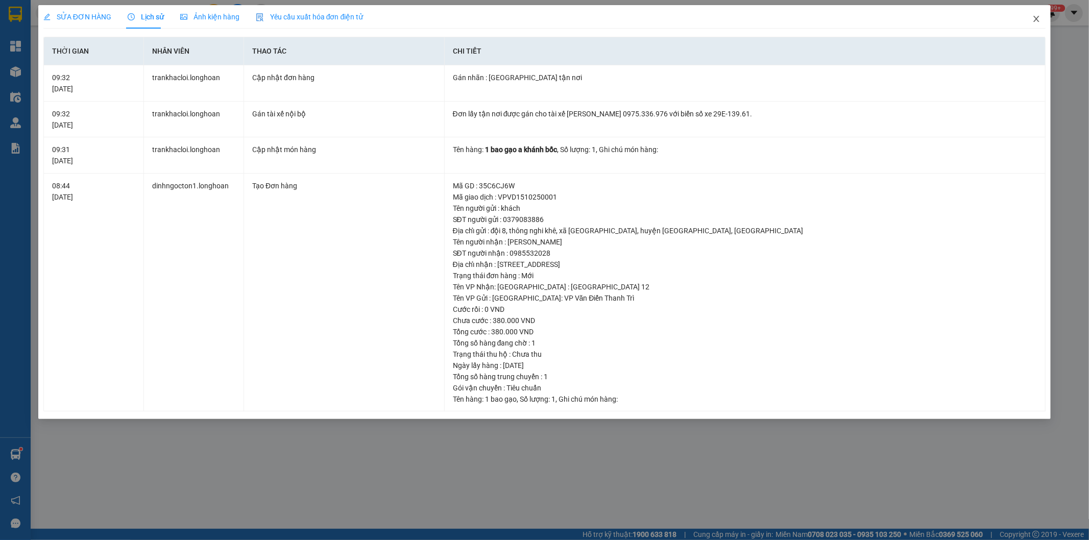
click at [1035, 18] on icon "close" at bounding box center [1037, 19] width 8 height 8
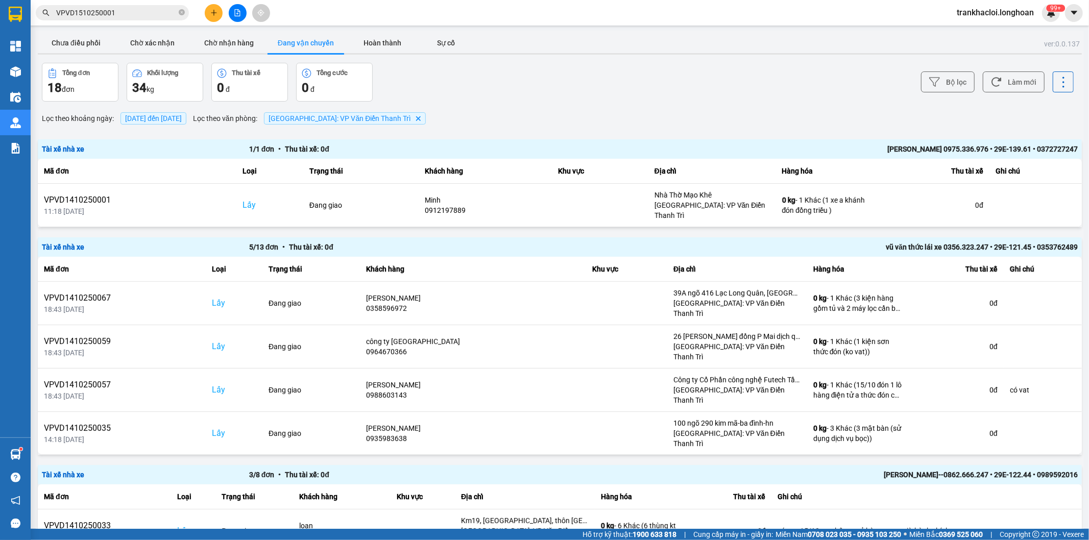
click at [108, 16] on input "VPVD1510250001" at bounding box center [116, 12] width 121 height 11
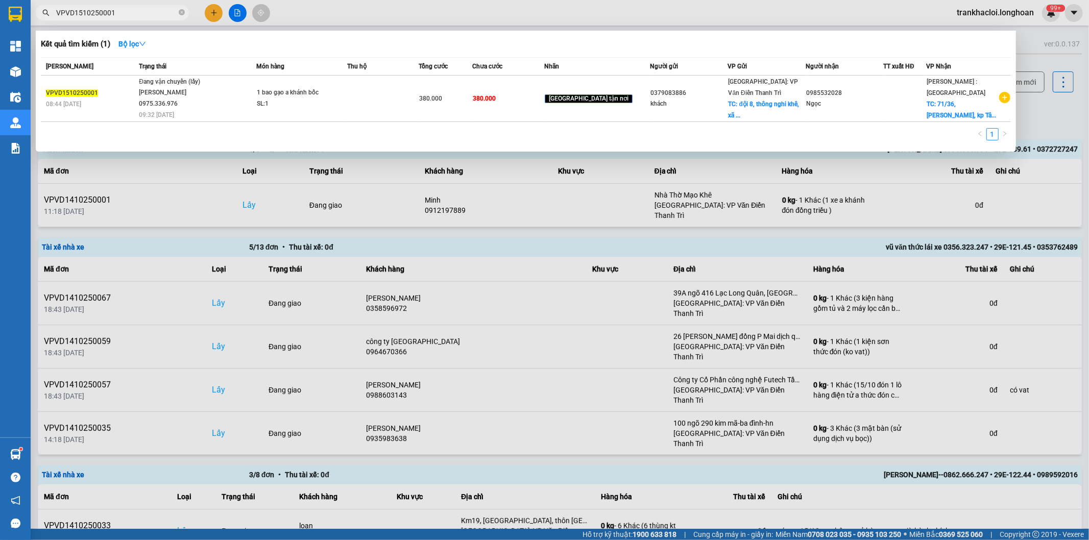
click at [108, 16] on input "VPVD1510250001" at bounding box center [116, 12] width 121 height 11
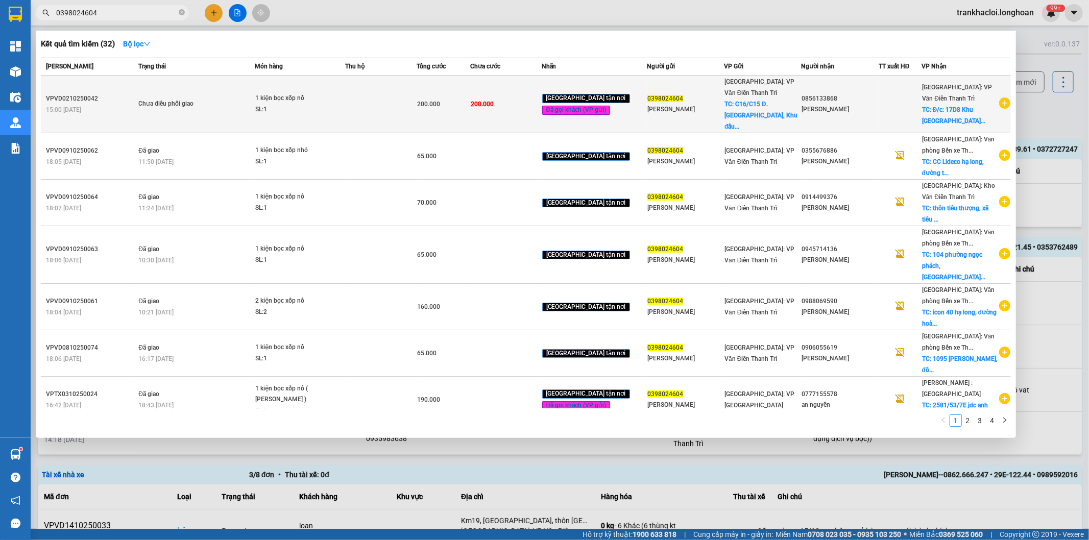
type input "0398024604"
click at [221, 99] on span "Chưa điều phối giao" at bounding box center [196, 104] width 116 height 11
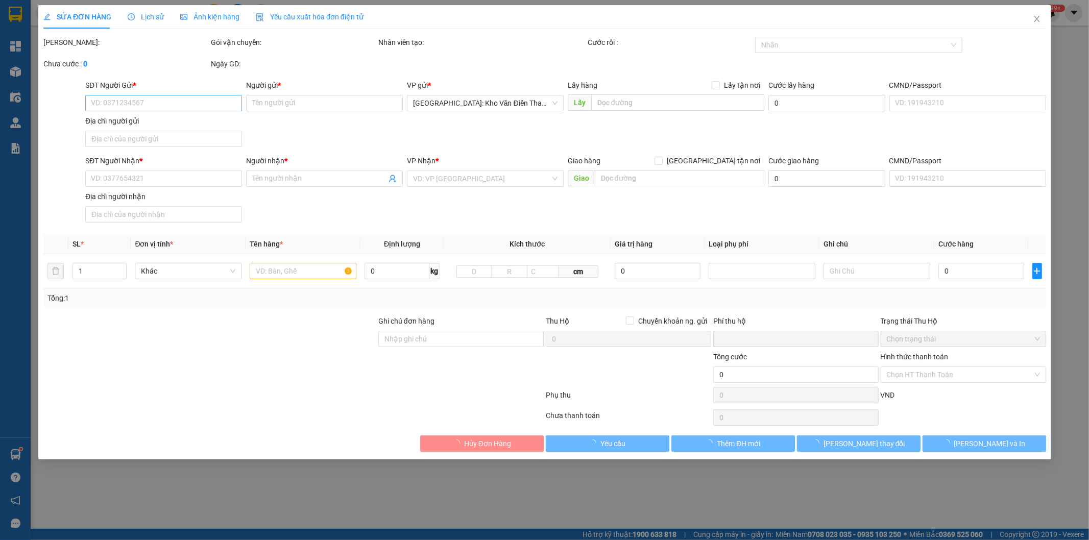
type input "0398024604"
type input "[PERSON_NAME]"
checkbox input "true"
type input "C16/C15 Đ. [GEOGRAPHIC_DATA], Khu đấu giá, [GEOGRAPHIC_DATA], [GEOGRAPHIC_DATA]"
type input "0856133868"
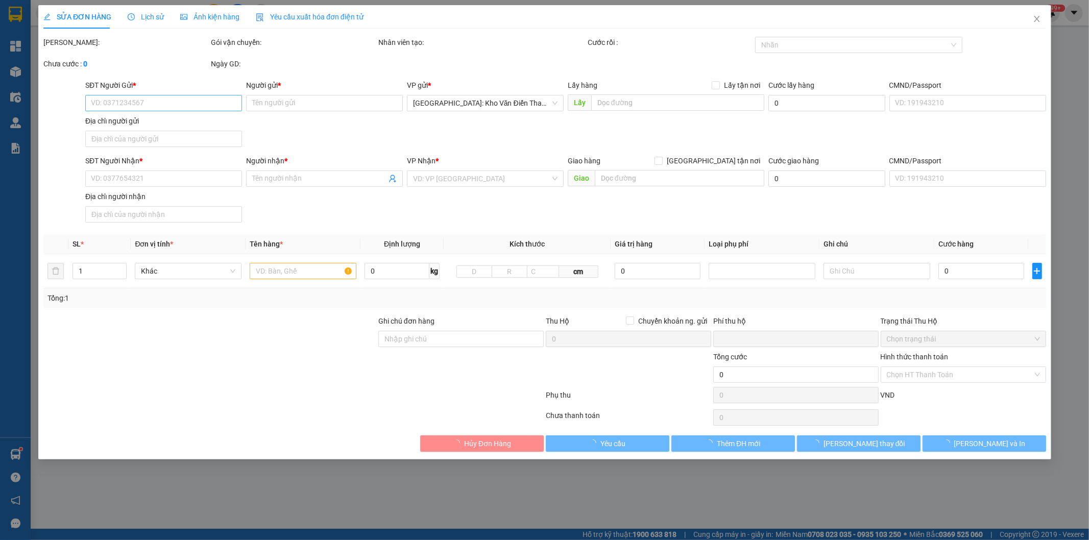
type input "[PERSON_NAME]"
checkbox input "true"
type input "Đ/c: 17D8 Khu [GEOGRAPHIC_DATA] Pearl - 92 [GEOGRAPHIC_DATA] - phường 22 - quận…"
checkbox input "true"
type input "5.000"
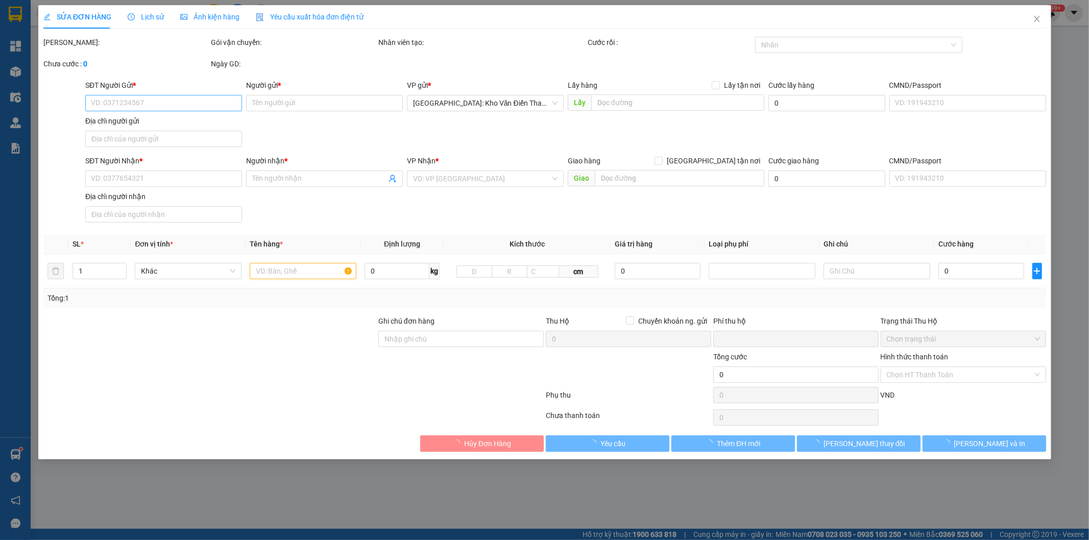
type input "200.000"
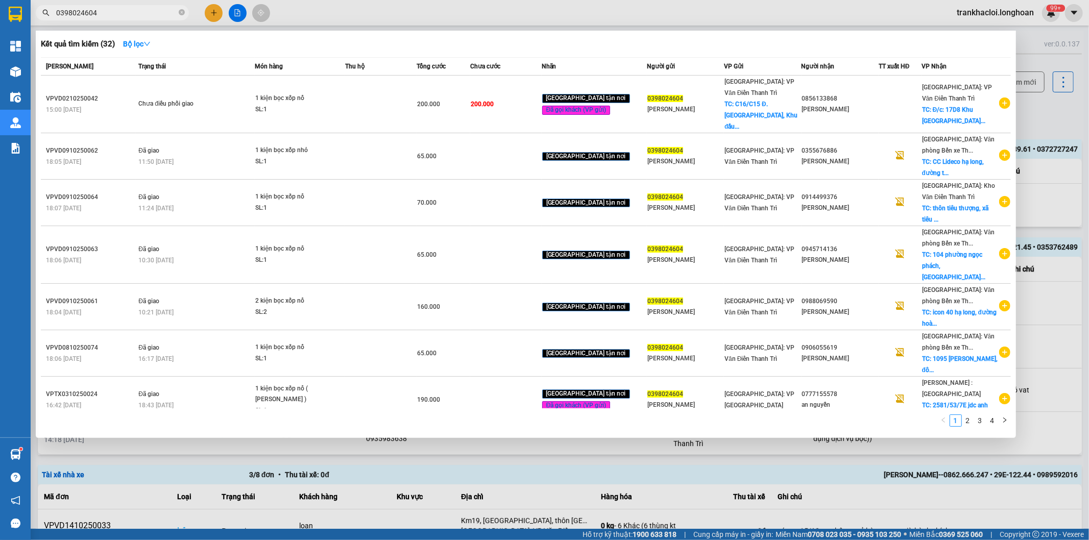
click at [145, 15] on input "0398024604" at bounding box center [116, 12] width 121 height 11
click at [484, 6] on div at bounding box center [544, 270] width 1089 height 540
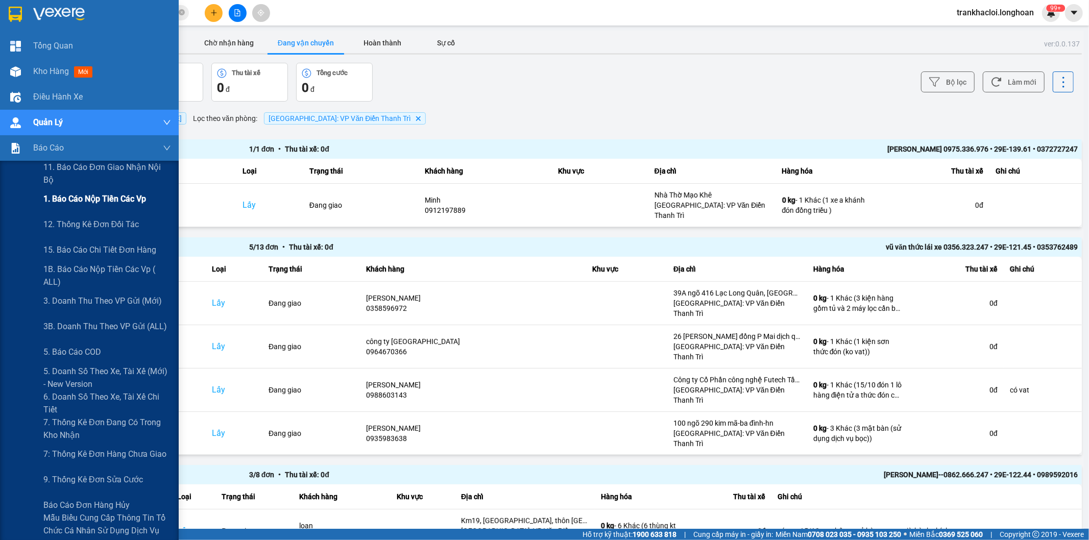
click at [103, 200] on span "1. Báo cáo nộp tiền các vp" at bounding box center [94, 199] width 103 height 13
